Goal: Information Seeking & Learning: Learn about a topic

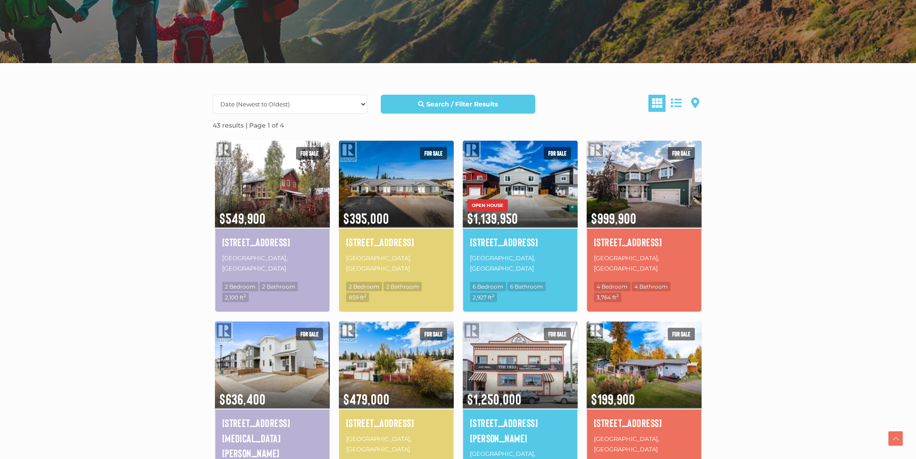
scroll to position [193, 0]
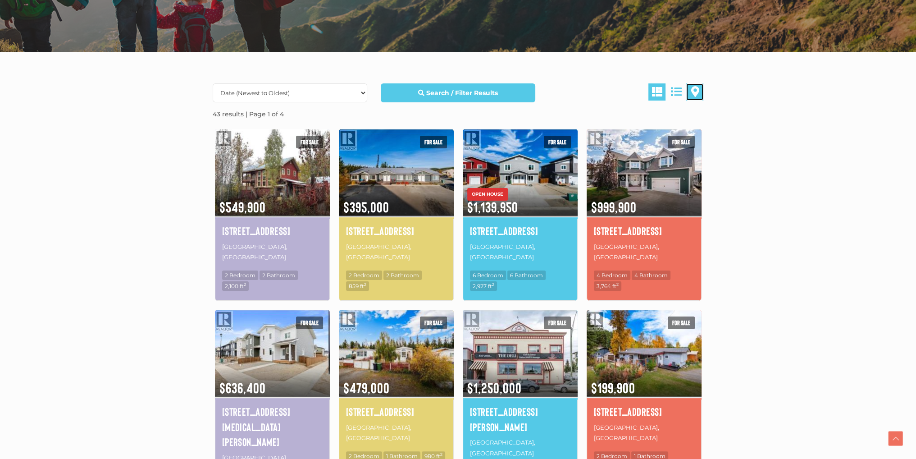
click at [695, 92] on span at bounding box center [695, 91] width 8 height 11
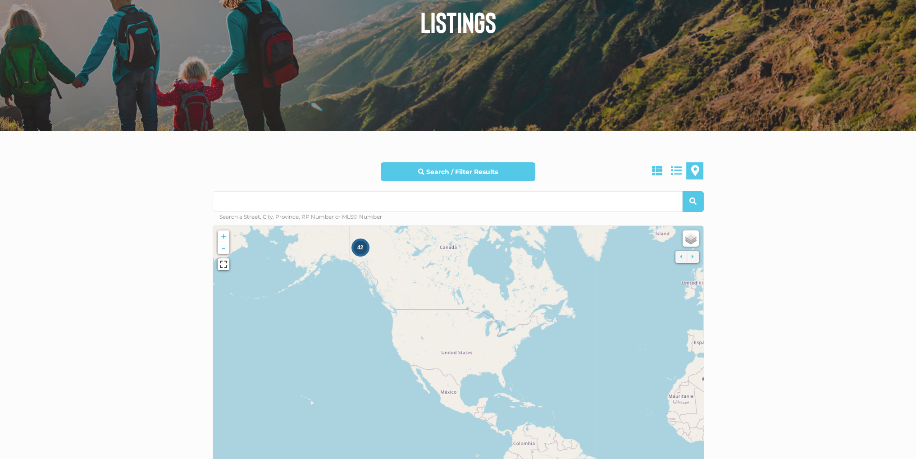
scroll to position [117, 0]
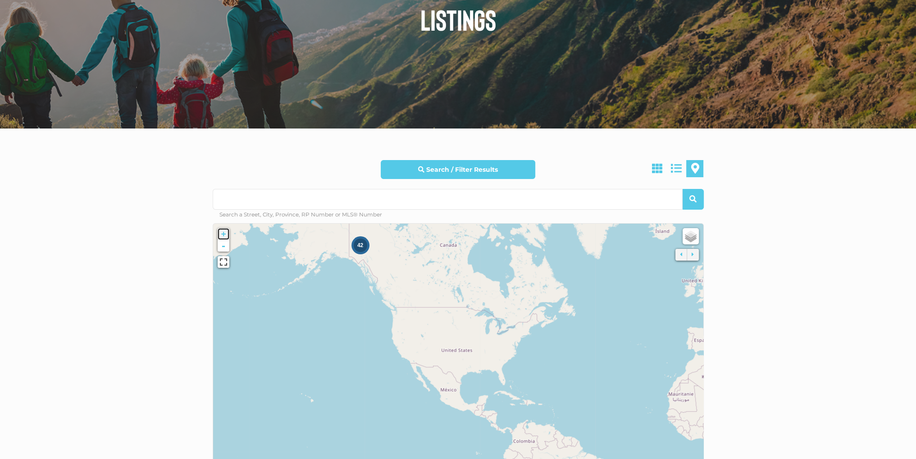
click at [224, 234] on link "+" at bounding box center [224, 234] width 12 height 12
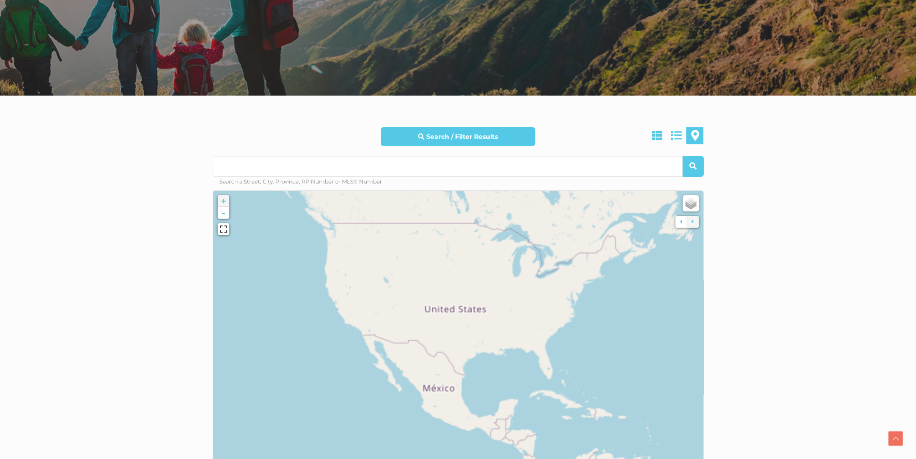
scroll to position [151, 0]
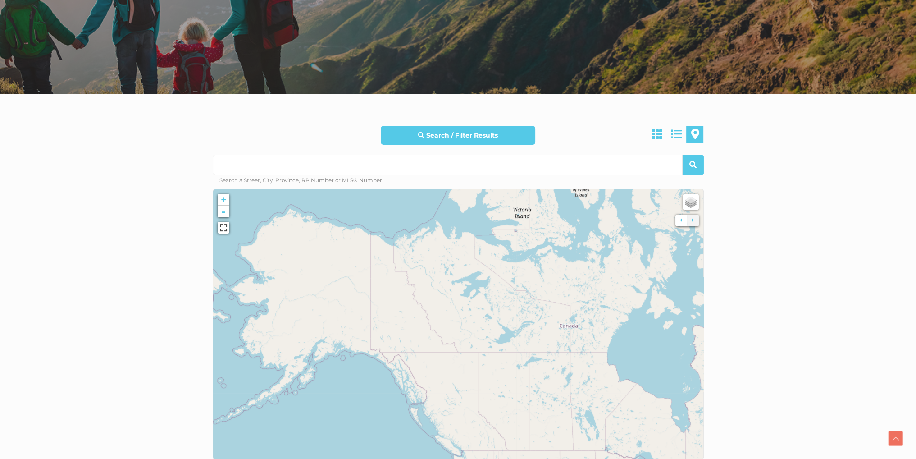
drag, startPoint x: 295, startPoint y: 251, endPoint x: 436, endPoint y: 478, distance: 267.4
click at [436, 458] on html "Skip to content Call or Text Scott: 867.333.1095 Home Explore Whitehorse Neighb…" at bounding box center [458, 447] width 916 height 1197
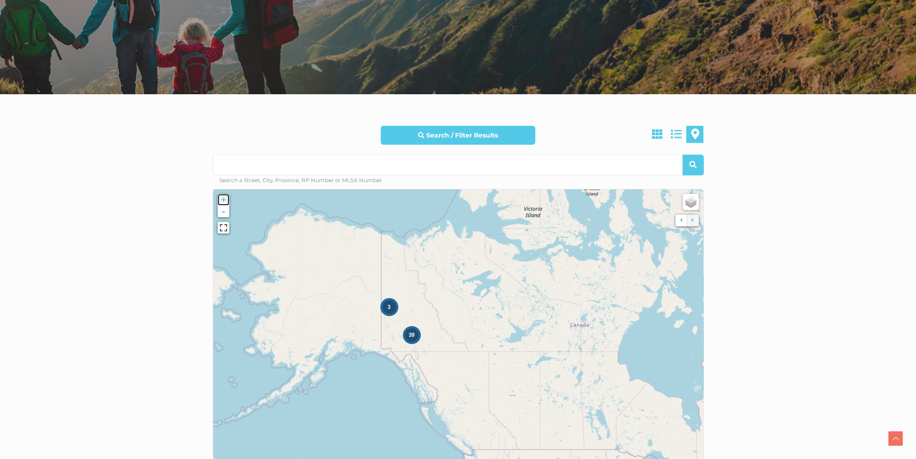
click at [222, 201] on link "+" at bounding box center [224, 200] width 12 height 12
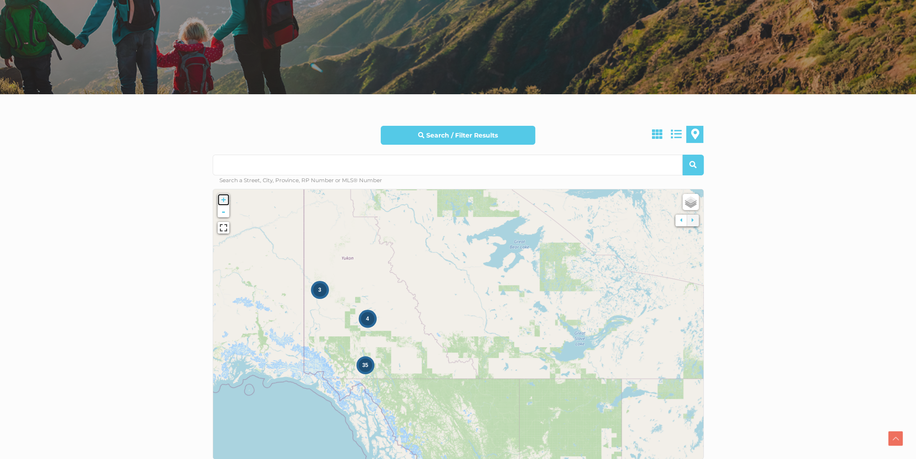
click at [223, 201] on link "+" at bounding box center [224, 200] width 12 height 12
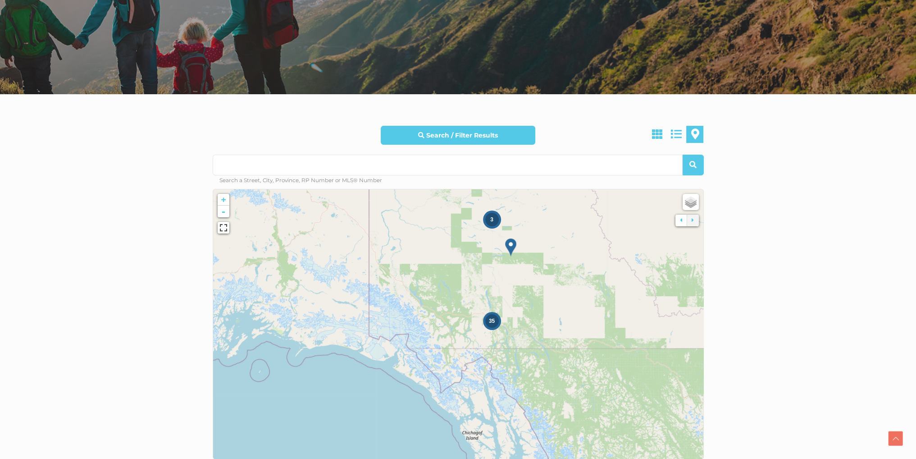
drag, startPoint x: 415, startPoint y: 308, endPoint x: 613, endPoint y: 238, distance: 210.2
click at [613, 238] on icon at bounding box center [678, 239] width 490 height 269
click at [495, 322] on div "35" at bounding box center [492, 321] width 14 height 14
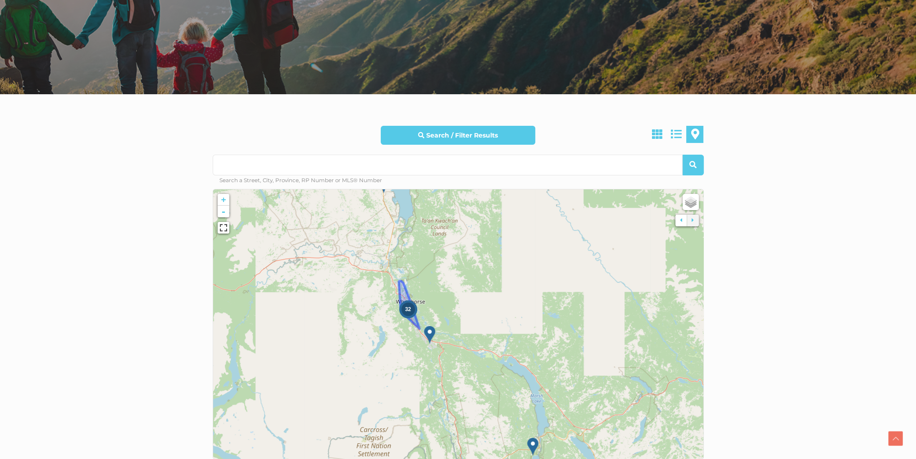
click at [406, 314] on div "32" at bounding box center [409, 309] width 14 height 14
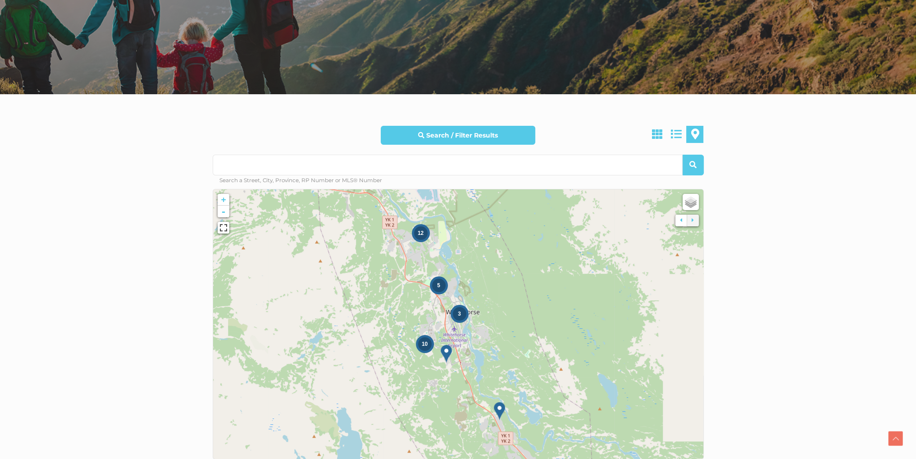
click at [460, 322] on div "3" at bounding box center [460, 314] width 18 height 18
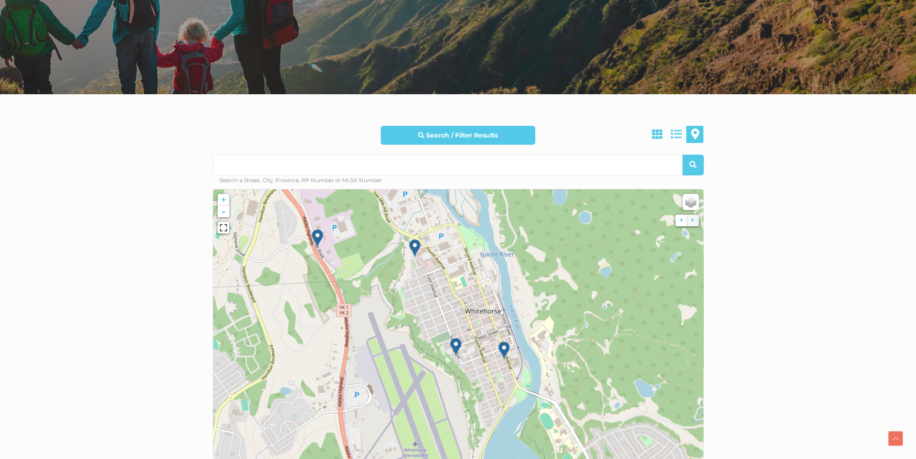
click at [456, 348] on img at bounding box center [455, 347] width 11 height 18
click at [456, 346] on img at bounding box center [455, 347] width 11 height 18
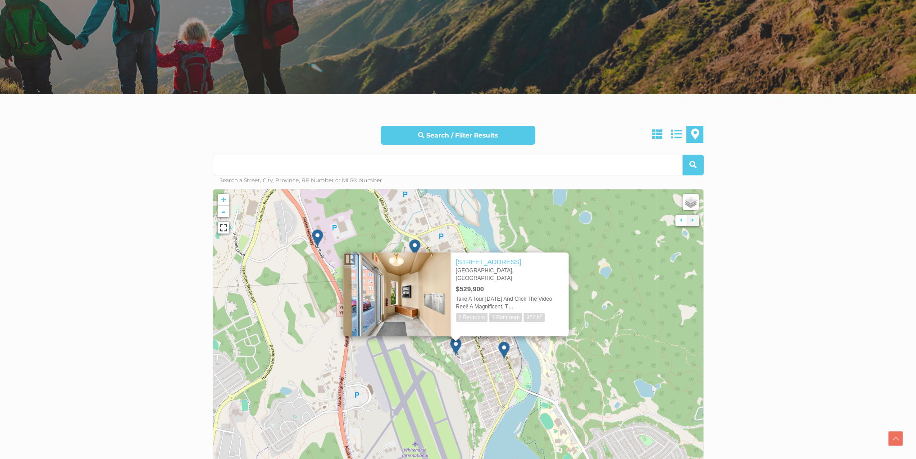
click at [504, 349] on img at bounding box center [503, 350] width 11 height 18
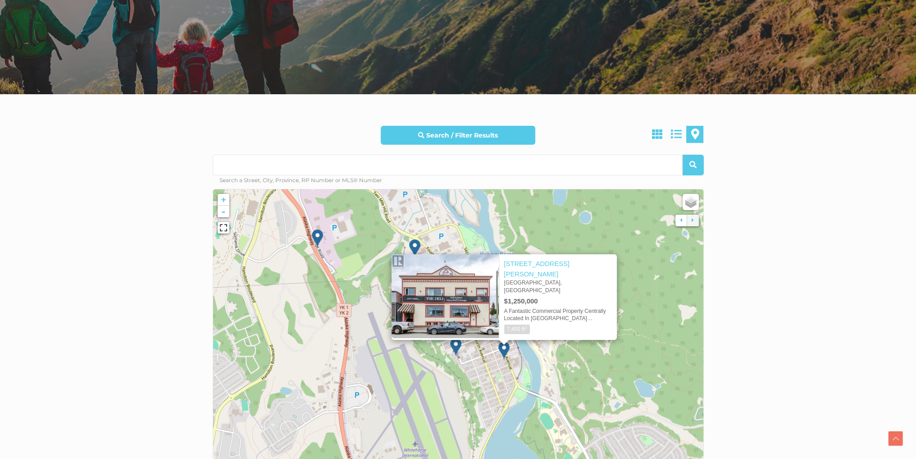
drag, startPoint x: 553, startPoint y: 198, endPoint x: 553, endPoint y: 211, distance: 13.1
click at [553, 199] on icon at bounding box center [458, 323] width 490 height 269
click at [548, 244] on div "× 203 Hanson Street Whitehorse, Yukon $1,250,000 A Fantastic Commercial Propert…" at bounding box center [504, 293] width 261 height 113
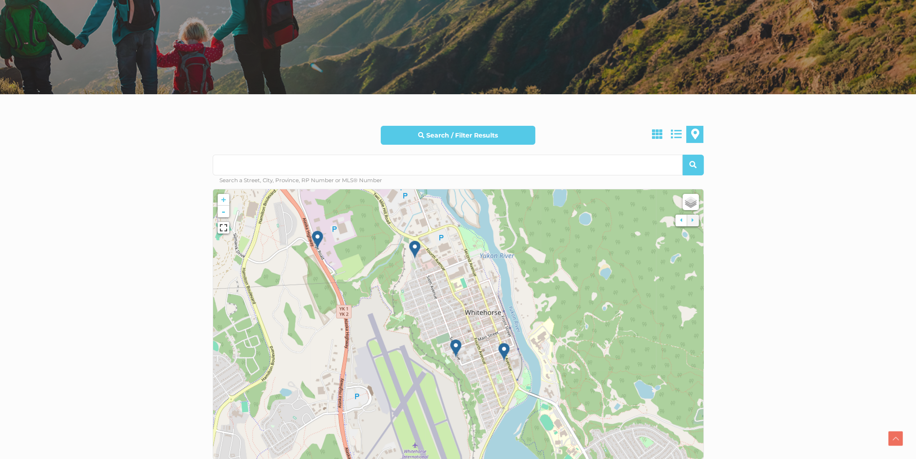
click at [416, 247] on img at bounding box center [414, 249] width 11 height 18
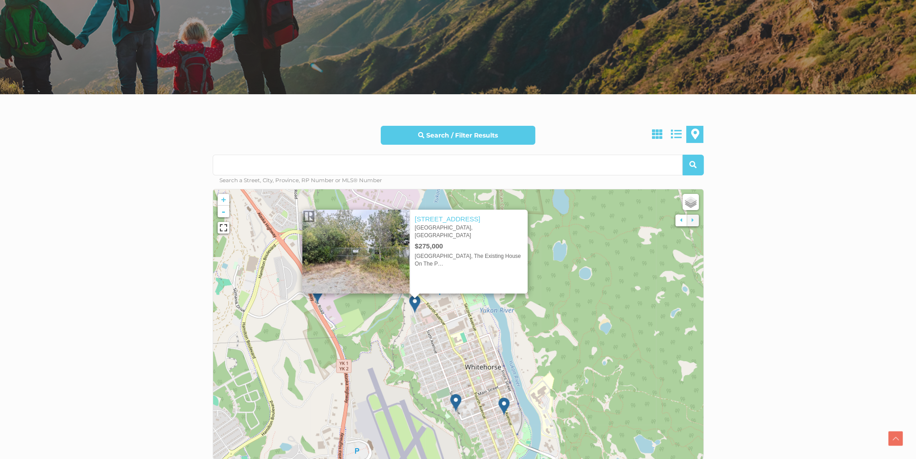
click at [396, 312] on icon at bounding box center [458, 323] width 490 height 269
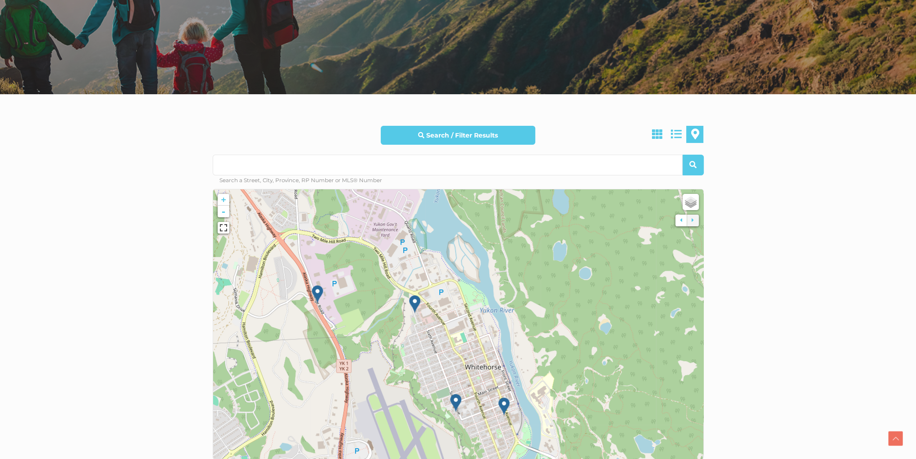
click at [316, 292] on img at bounding box center [317, 294] width 11 height 18
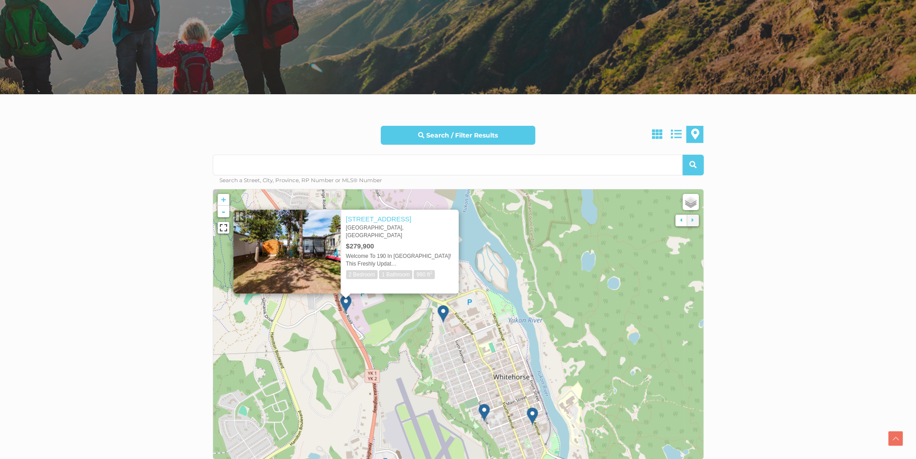
click at [485, 411] on img at bounding box center [484, 412] width 11 height 18
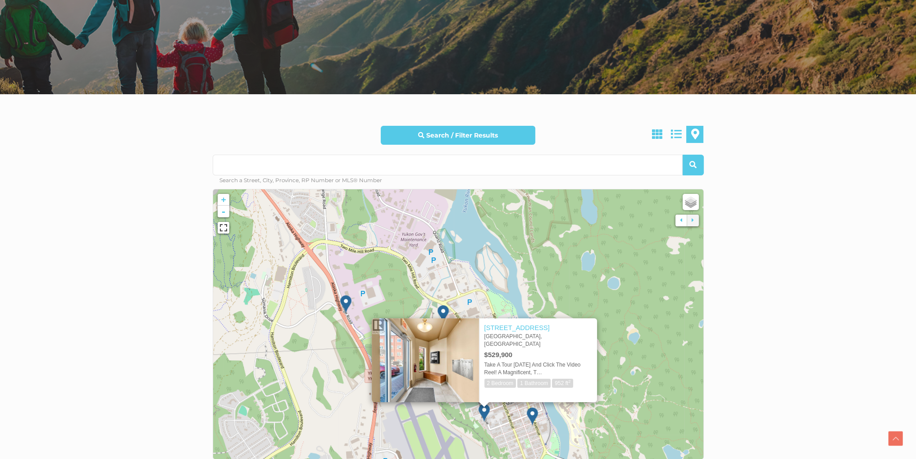
click at [485, 411] on img at bounding box center [484, 412] width 11 height 18
click at [513, 327] on link "[STREET_ADDRESS]" at bounding box center [516, 327] width 65 height 7
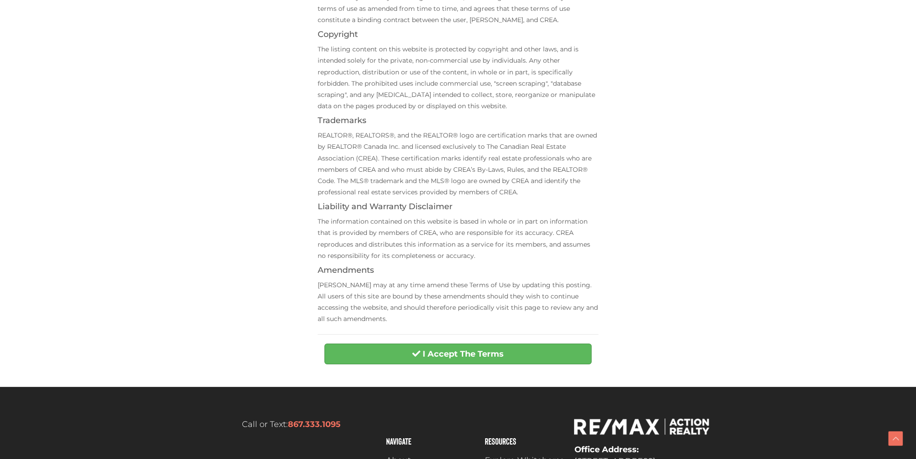
scroll to position [186, 0]
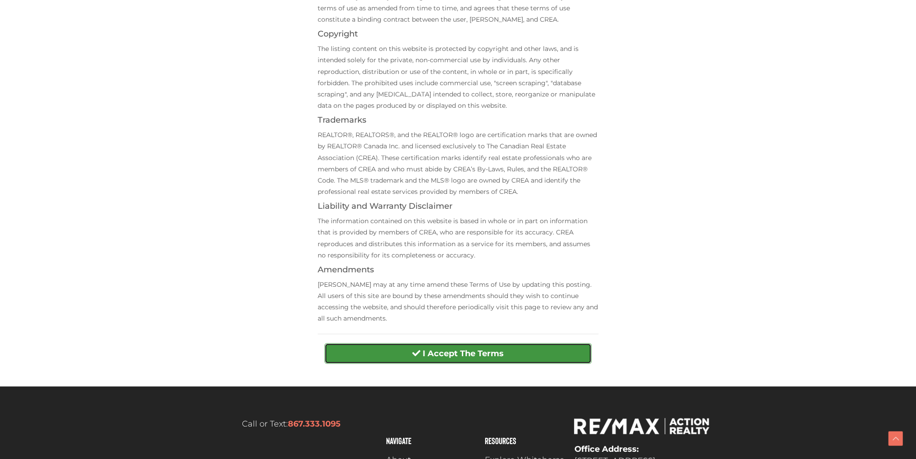
click at [487, 356] on strong "I Accept The Terms" at bounding box center [463, 353] width 81 height 10
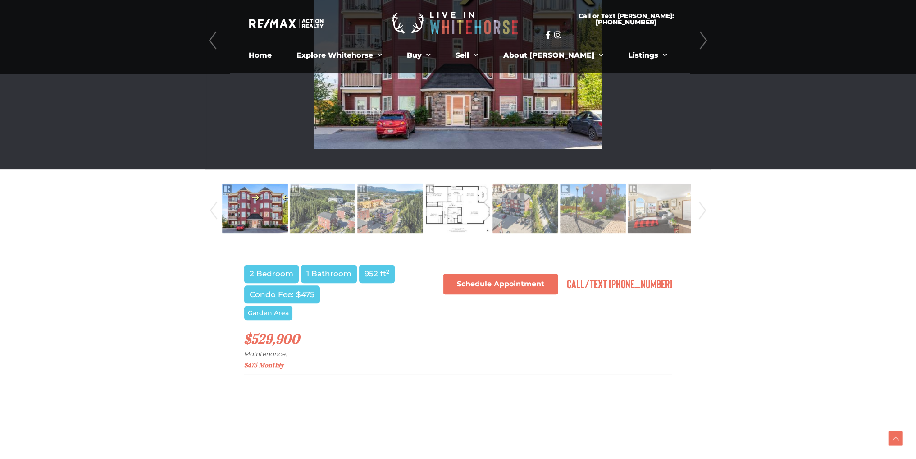
scroll to position [250, 0]
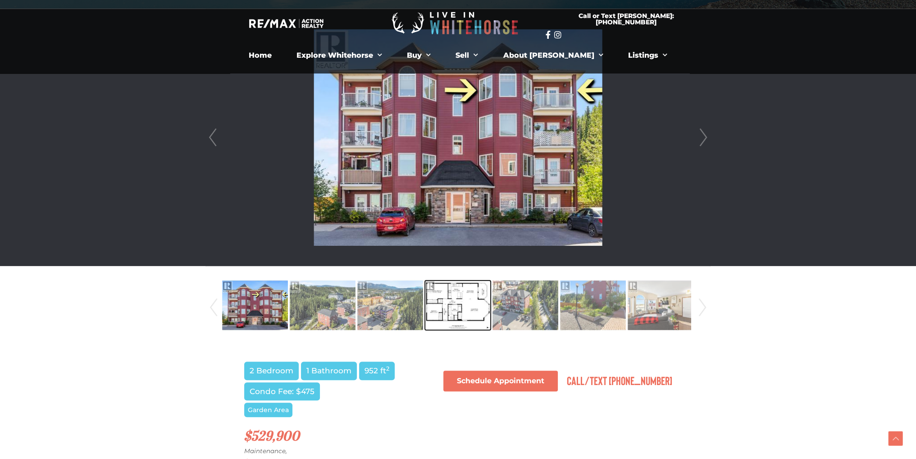
click at [438, 313] on img at bounding box center [458, 304] width 66 height 51
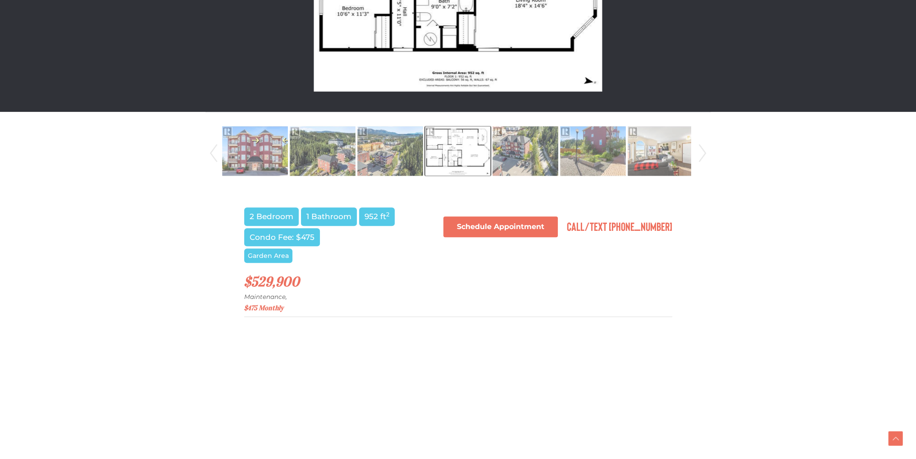
scroll to position [332, 0]
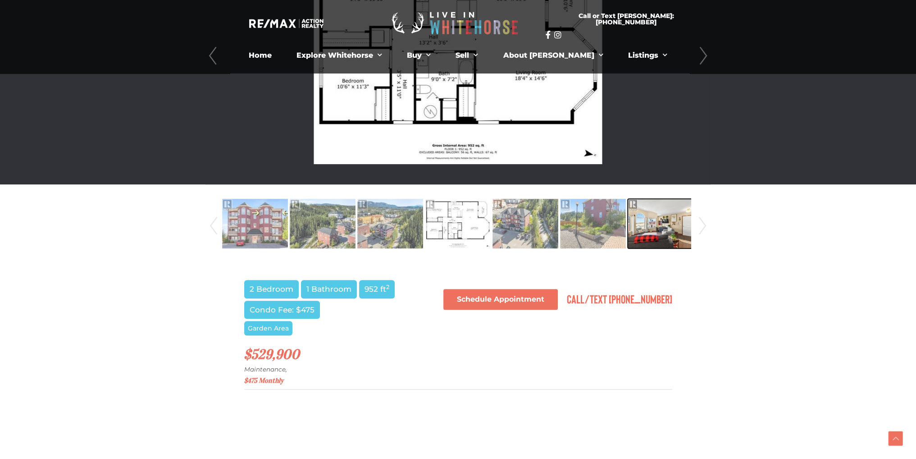
click at [653, 237] on img at bounding box center [661, 223] width 66 height 51
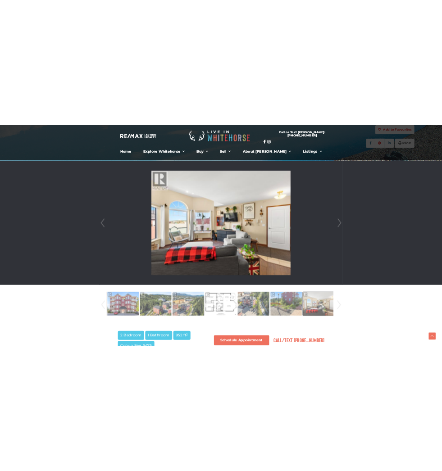
scroll to position [182, 0]
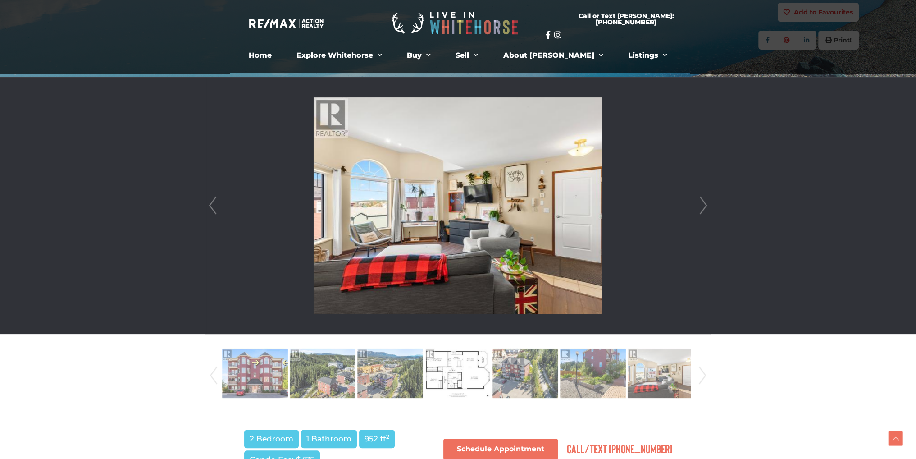
click at [701, 209] on link "Next" at bounding box center [704, 205] width 14 height 257
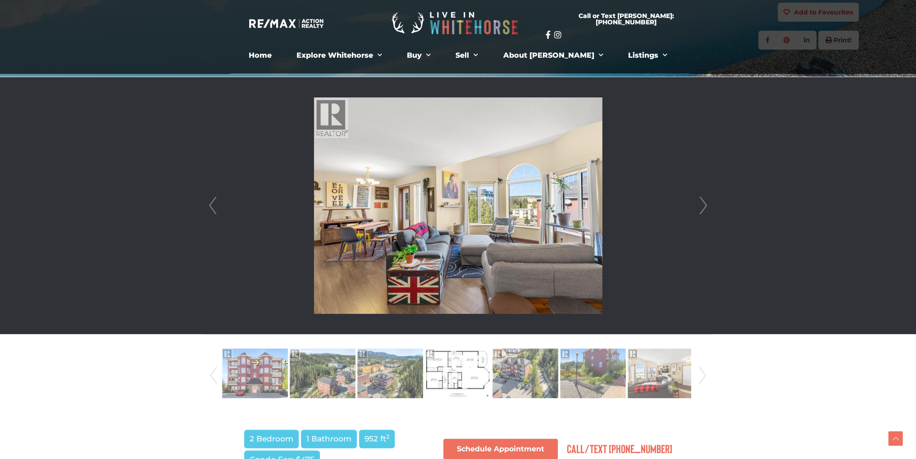
click at [701, 209] on link "Next" at bounding box center [704, 205] width 14 height 257
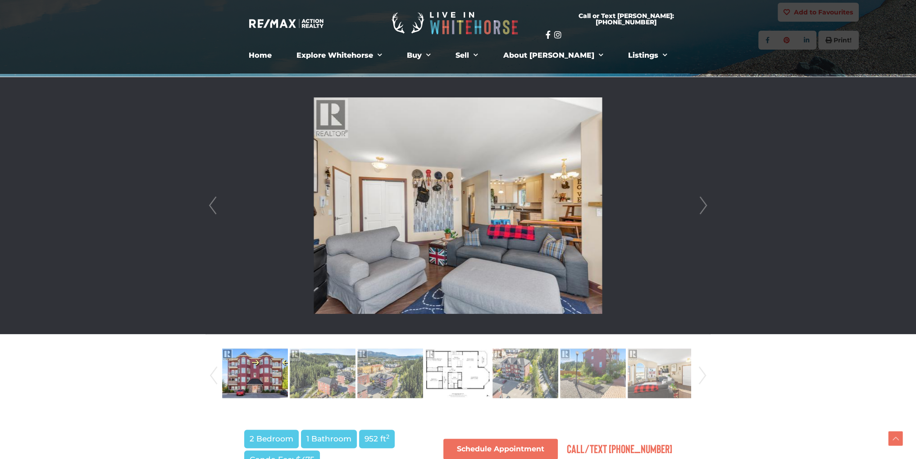
click at [701, 209] on link "Next" at bounding box center [704, 205] width 14 height 257
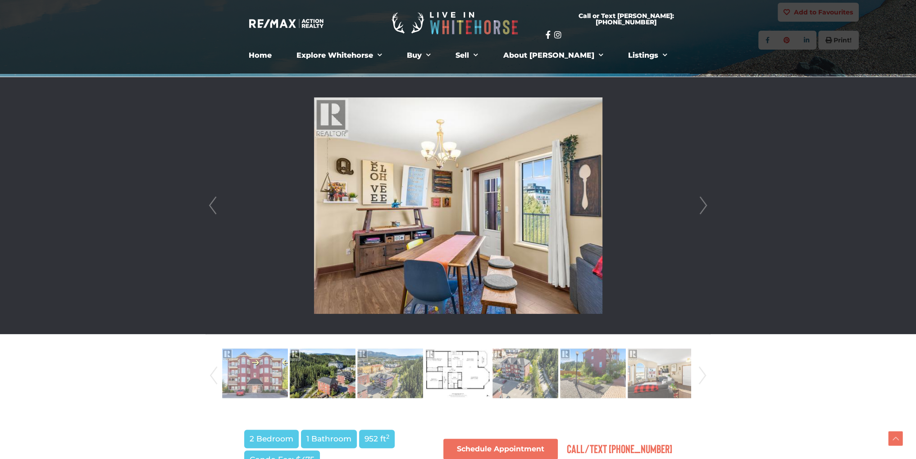
click at [701, 209] on link "Next" at bounding box center [704, 205] width 14 height 257
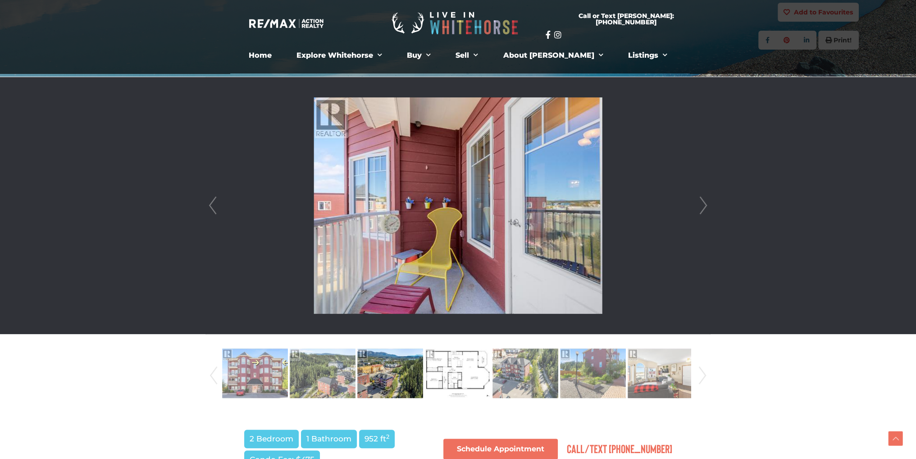
click at [701, 209] on link "Next" at bounding box center [704, 205] width 14 height 257
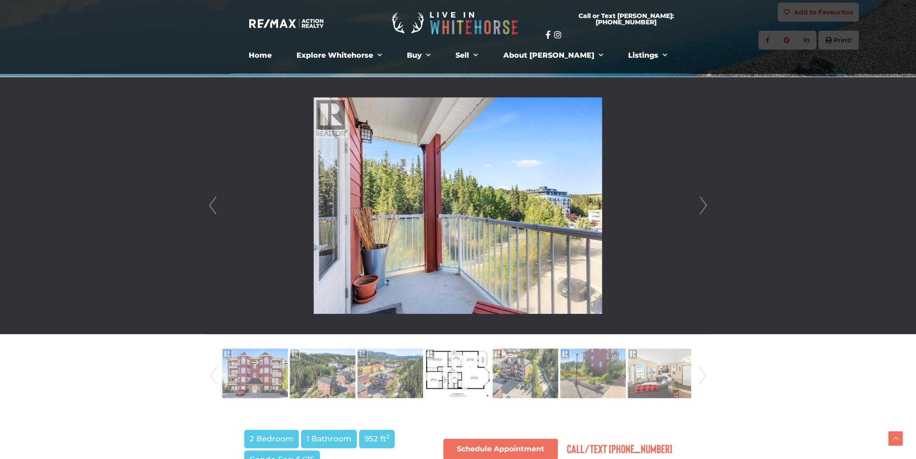
click at [701, 209] on link "Next" at bounding box center [704, 205] width 14 height 257
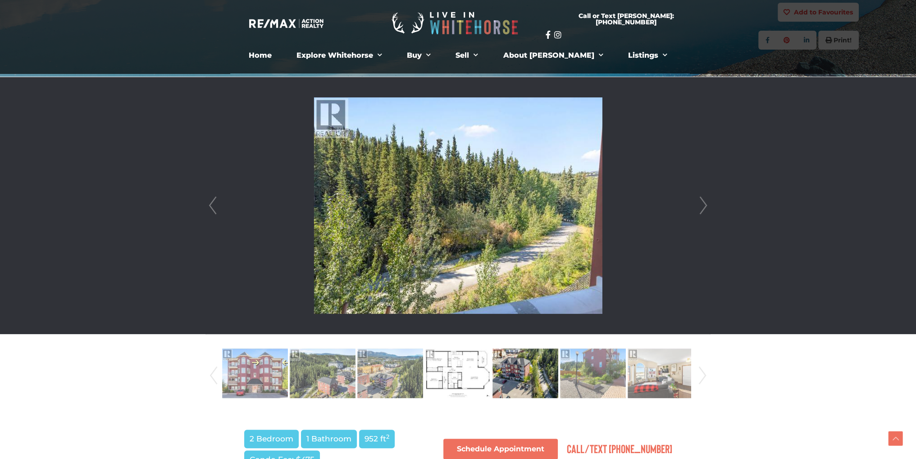
click at [701, 209] on link "Next" at bounding box center [704, 205] width 14 height 257
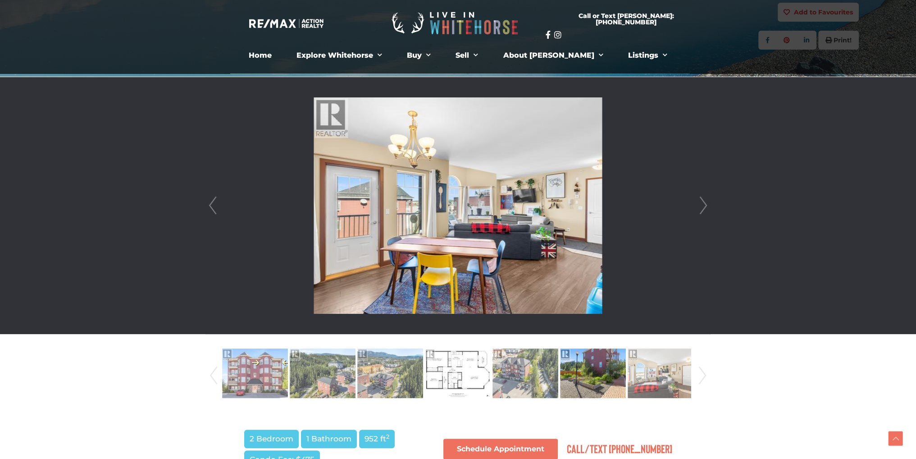
click at [701, 209] on link "Next" at bounding box center [704, 205] width 14 height 257
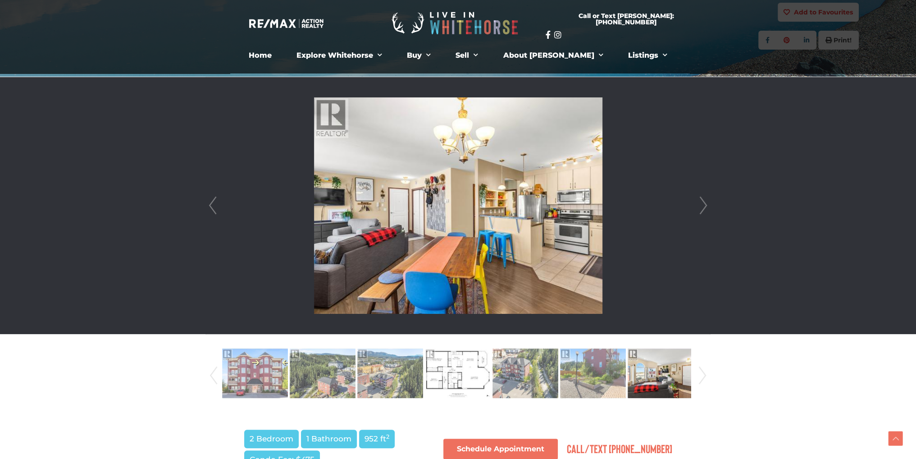
click at [701, 209] on link "Next" at bounding box center [704, 205] width 14 height 257
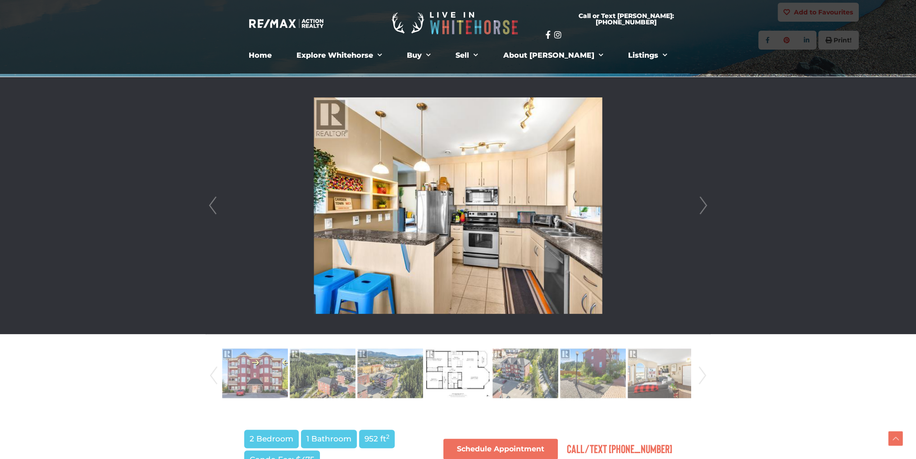
click at [701, 209] on link "Next" at bounding box center [704, 205] width 14 height 257
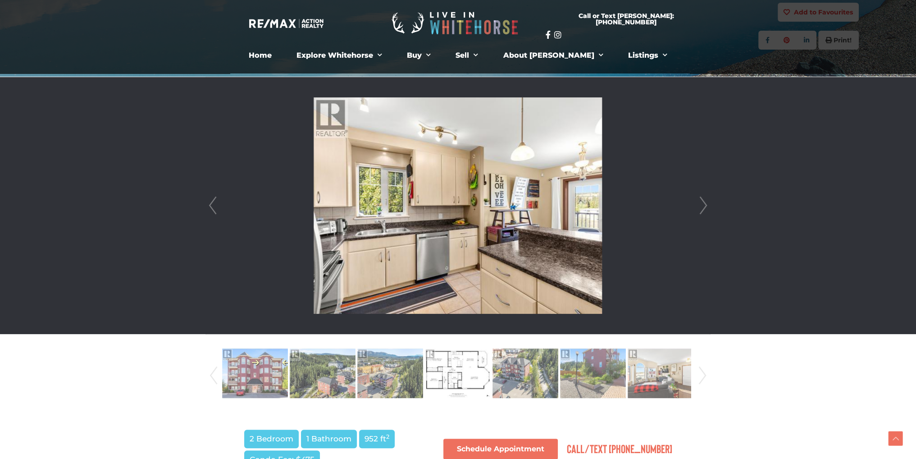
click at [701, 209] on link "Next" at bounding box center [704, 205] width 14 height 257
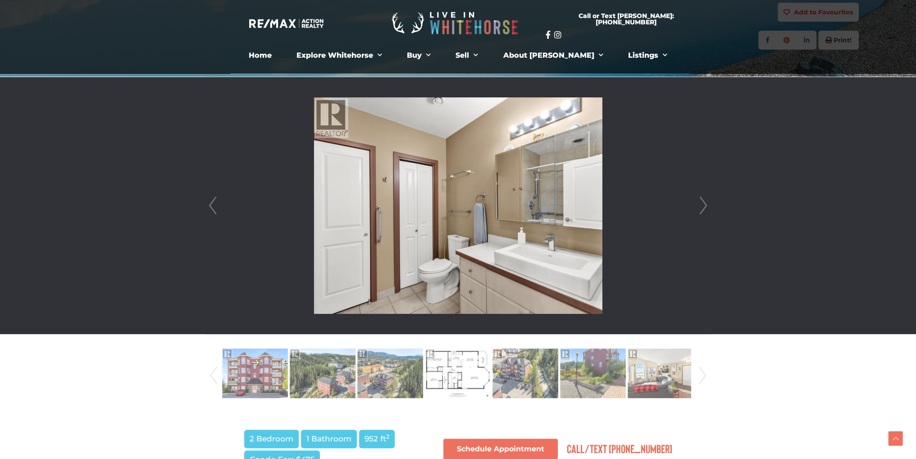
click at [701, 209] on link "Next" at bounding box center [704, 205] width 14 height 257
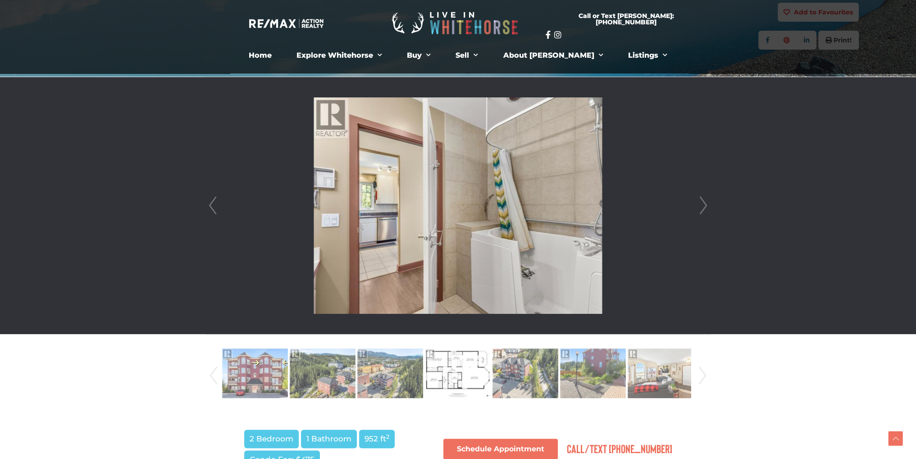
click at [701, 209] on link "Next" at bounding box center [704, 205] width 14 height 257
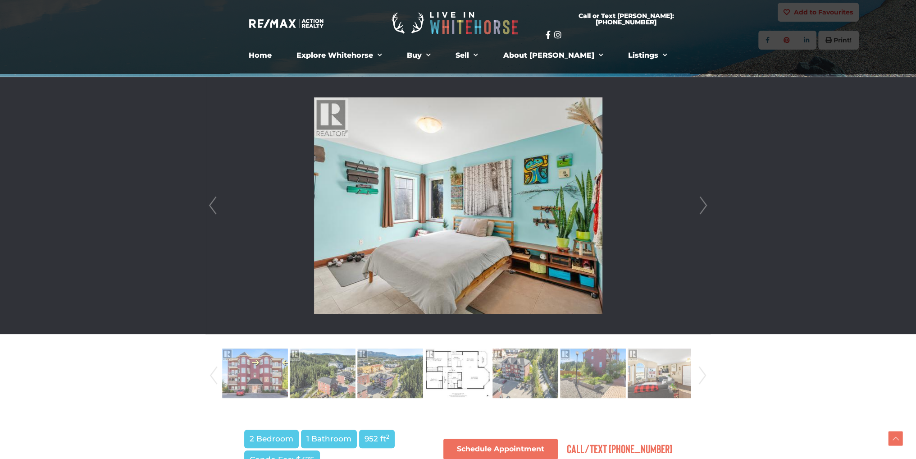
click at [701, 209] on link "Next" at bounding box center [704, 205] width 14 height 257
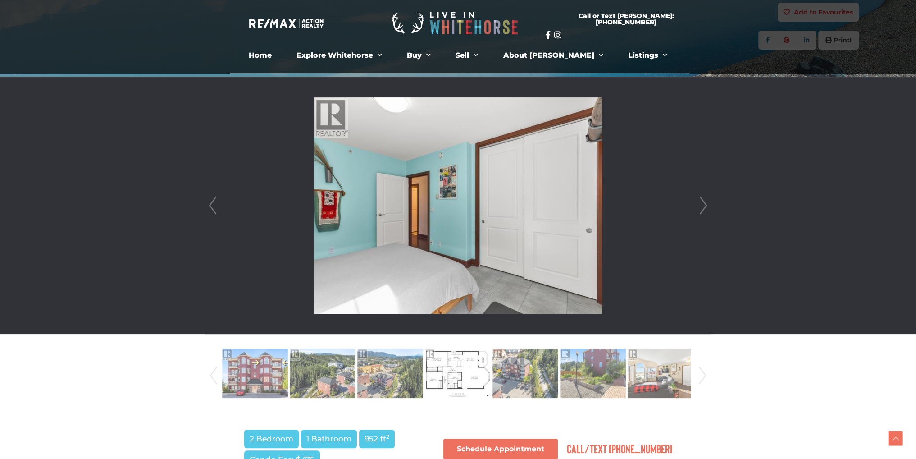
click at [701, 209] on link "Next" at bounding box center [704, 205] width 14 height 257
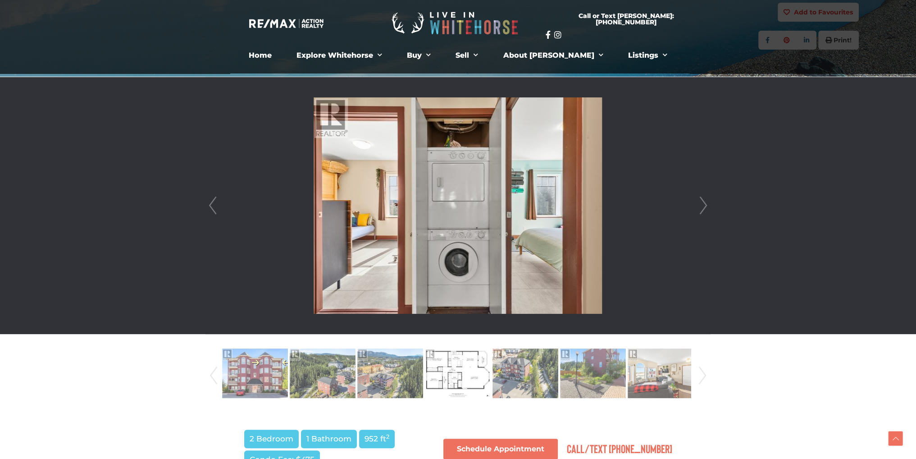
click at [701, 209] on link "Next" at bounding box center [704, 205] width 14 height 257
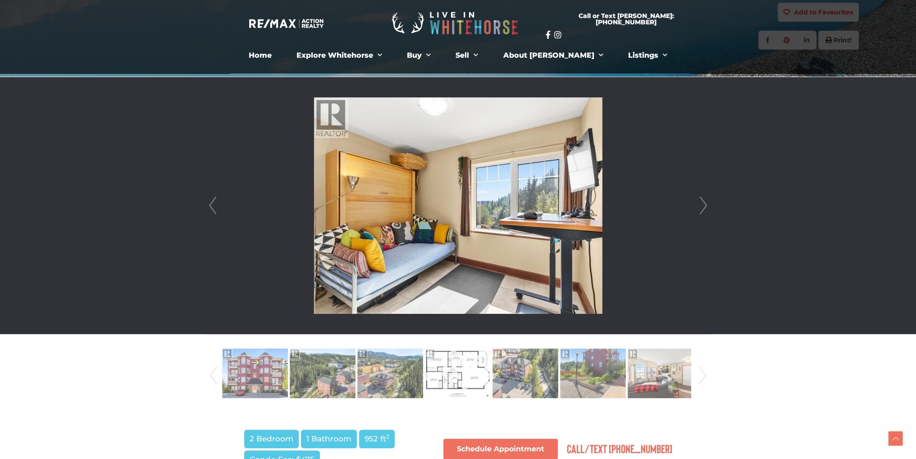
click at [701, 209] on link "Next" at bounding box center [704, 205] width 14 height 257
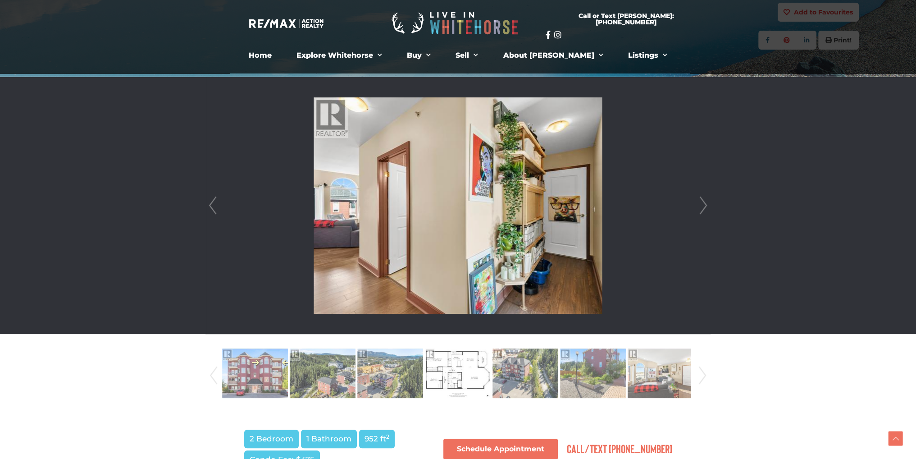
click at [701, 209] on link "Next" at bounding box center [704, 205] width 14 height 257
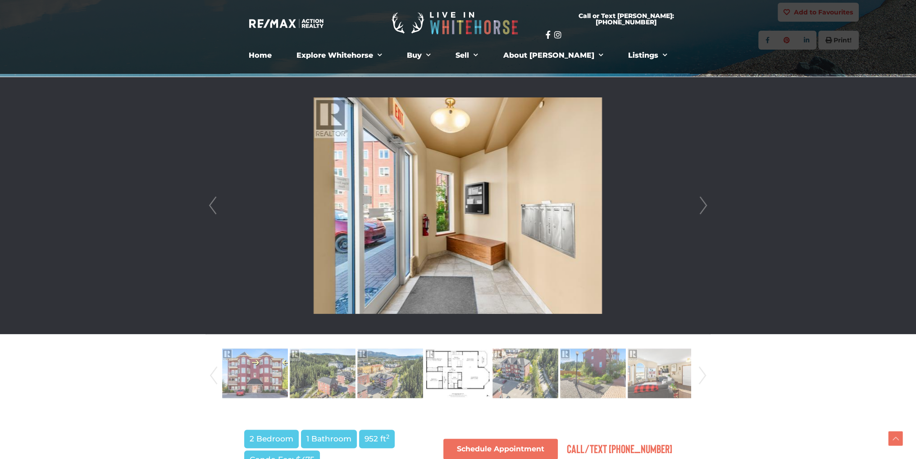
click at [701, 209] on link "Next" at bounding box center [704, 205] width 14 height 257
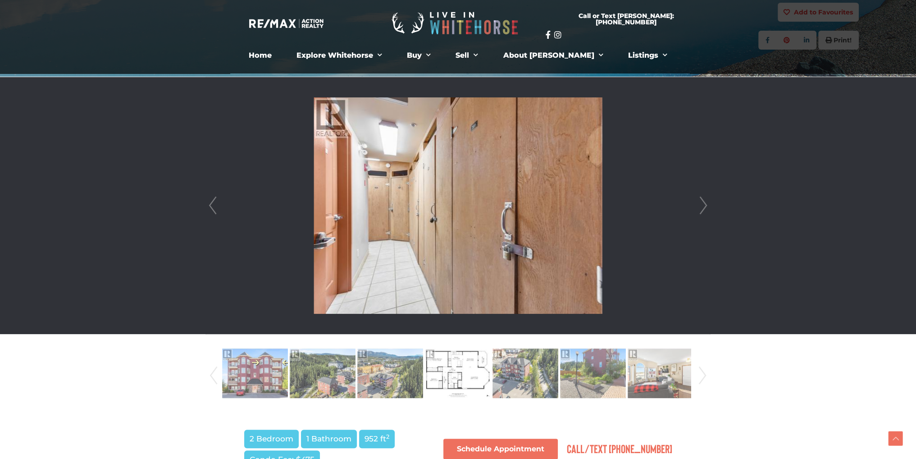
click at [701, 209] on link "Next" at bounding box center [704, 205] width 14 height 257
